Goal: Transaction & Acquisition: Purchase product/service

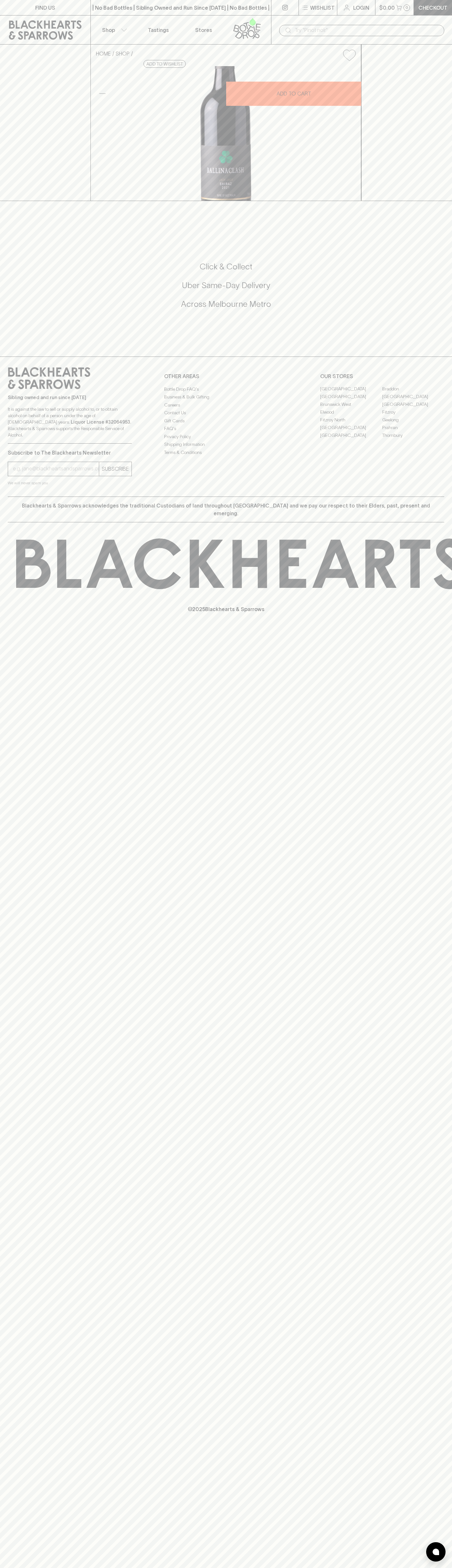
click at [310, 17] on div "​" at bounding box center [361, 30] width 181 height 29
click at [435, 201] on div "HOME SHOP Ballinaclash [PERSON_NAME] 2021 $31.00 Add to wishlist 10% discount w…" at bounding box center [226, 122] width 452 height 156
click at [94, 1567] on html "FIND US | No Bad Bottles | Sibling Owned and Run Since [DATE] | No Bad Bottles …" at bounding box center [226, 784] width 452 height 1568
click at [16, 343] on div "Click & Collect Uber Same-Day Delivery Across [GEOGRAPHIC_DATA] Metro" at bounding box center [226, 290] width 436 height 108
